Goal: Find specific page/section: Find specific page/section

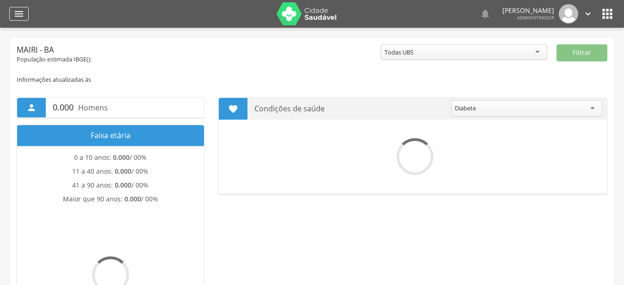
click at [25, 16] on div "" at bounding box center [18, 14] width 19 height 14
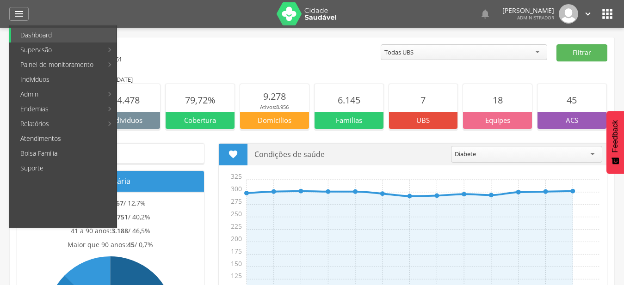
click at [610, 12] on icon "" at bounding box center [607, 13] width 15 height 15
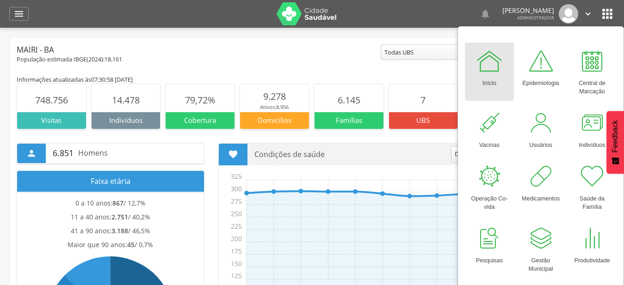
click at [30, 19] on div " Dashboard Supervisão Produtividade Mapa da cidade Mapa de cobertura Ranking A…" at bounding box center [311, 14] width 605 height 28
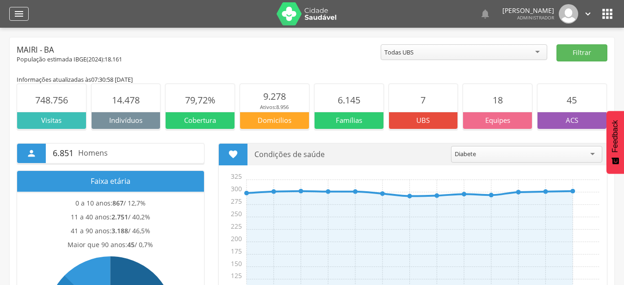
click at [17, 18] on icon "" at bounding box center [18, 13] width 11 height 11
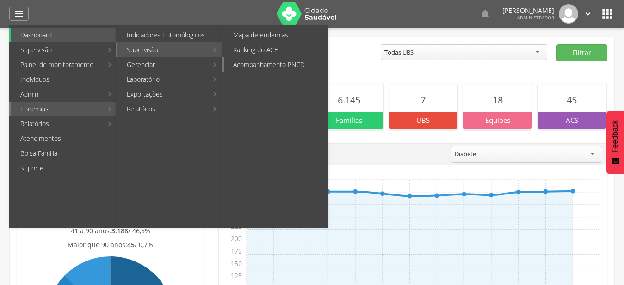
click at [268, 62] on link "Acompanhamento PNCD" at bounding box center [276, 64] width 104 height 15
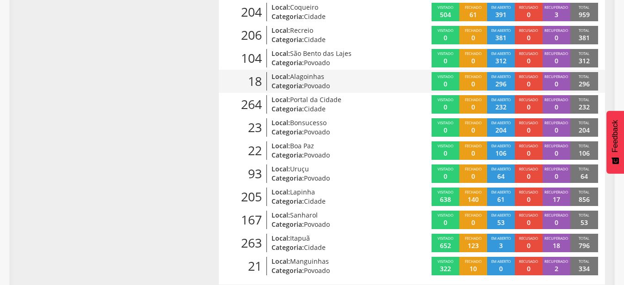
scroll to position [352, 0]
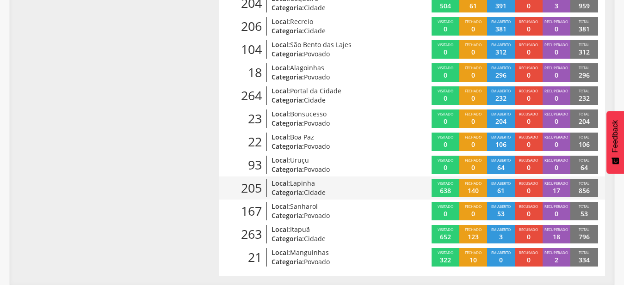
click at [310, 187] on span "Lapinha" at bounding box center [302, 183] width 25 height 9
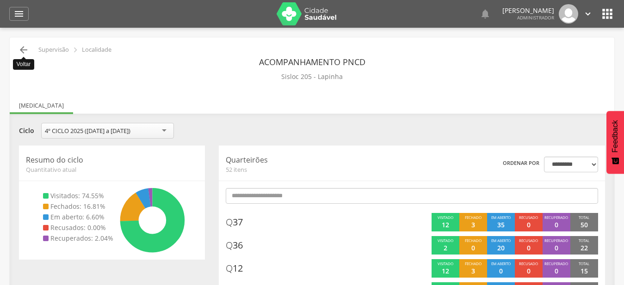
click at [23, 48] on icon "" at bounding box center [23, 49] width 11 height 11
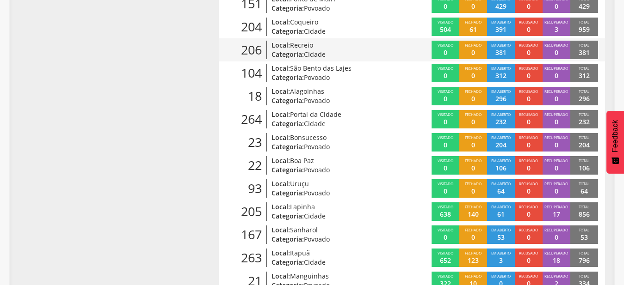
scroll to position [352, 0]
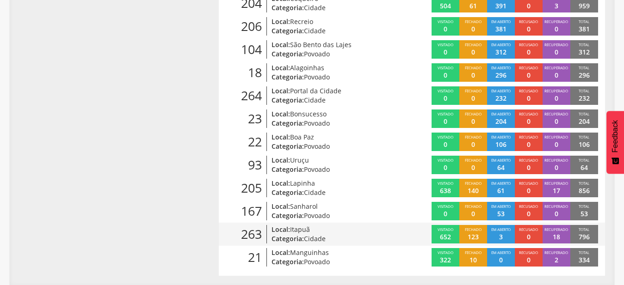
click at [307, 231] on span "Itapuã" at bounding box center [300, 229] width 20 height 9
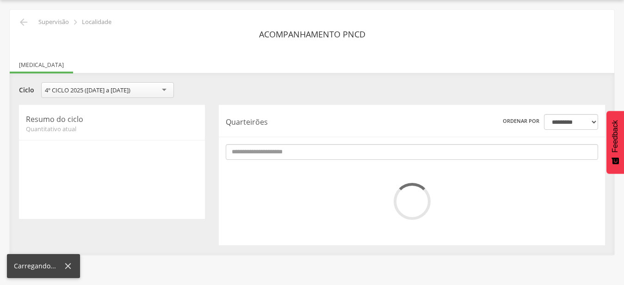
scroll to position [28, 0]
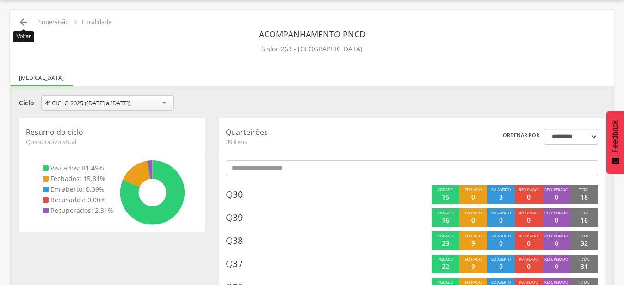
click at [25, 22] on icon "" at bounding box center [23, 22] width 11 height 11
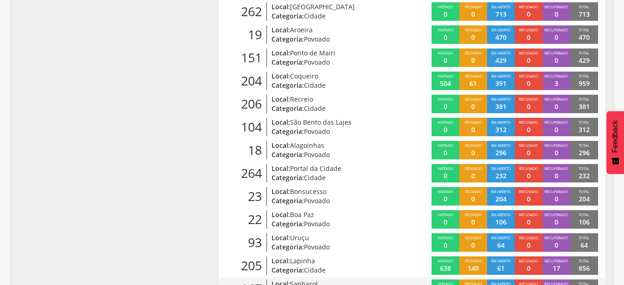
scroll to position [258, 0]
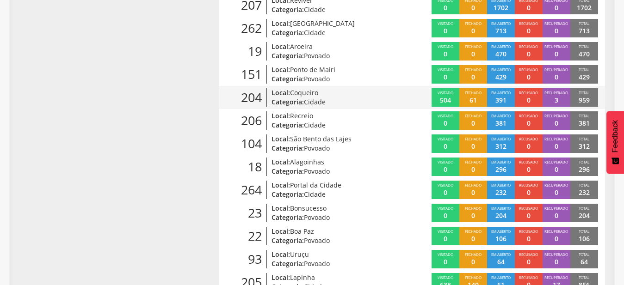
click at [310, 97] on span "Coqueiro" at bounding box center [304, 92] width 28 height 9
